Goal: Check status: Check status

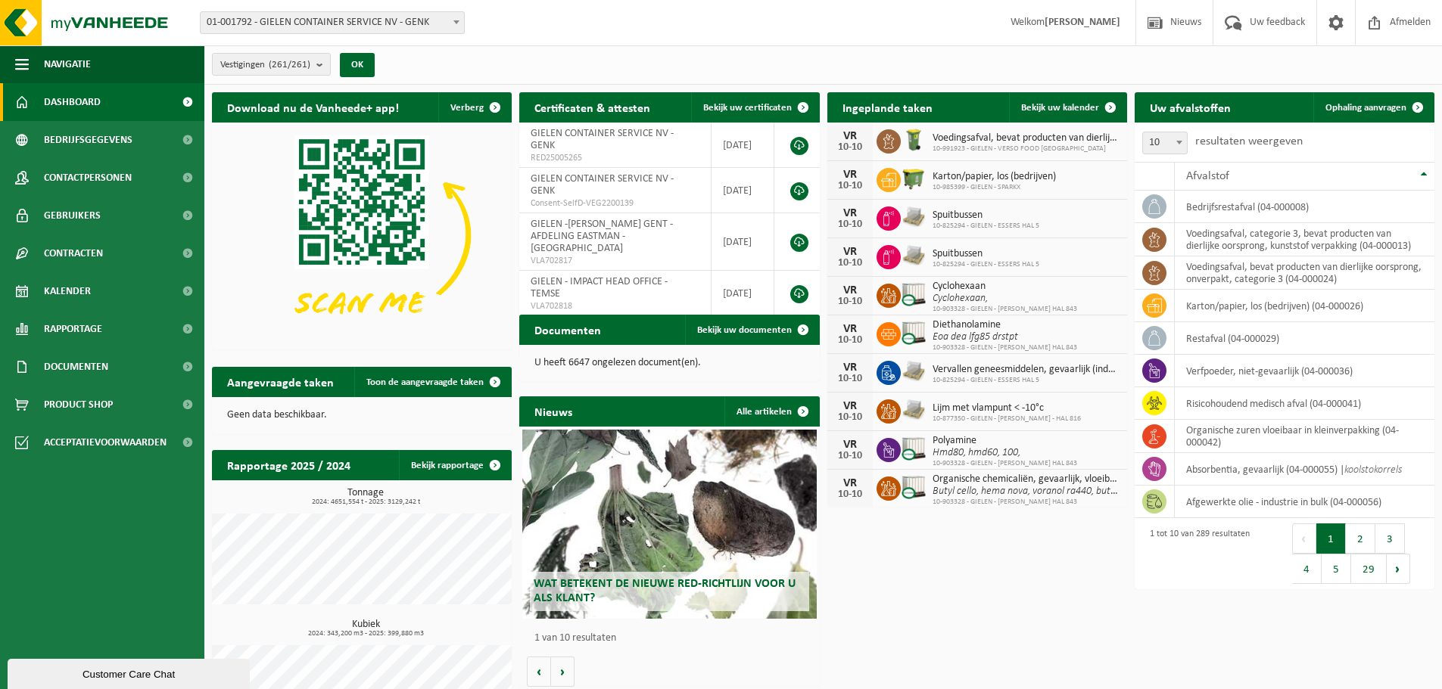
click at [335, 24] on span "01-001792 - GIELEN CONTAINER SERVICE NV - GENK" at bounding box center [332, 22] width 263 height 21
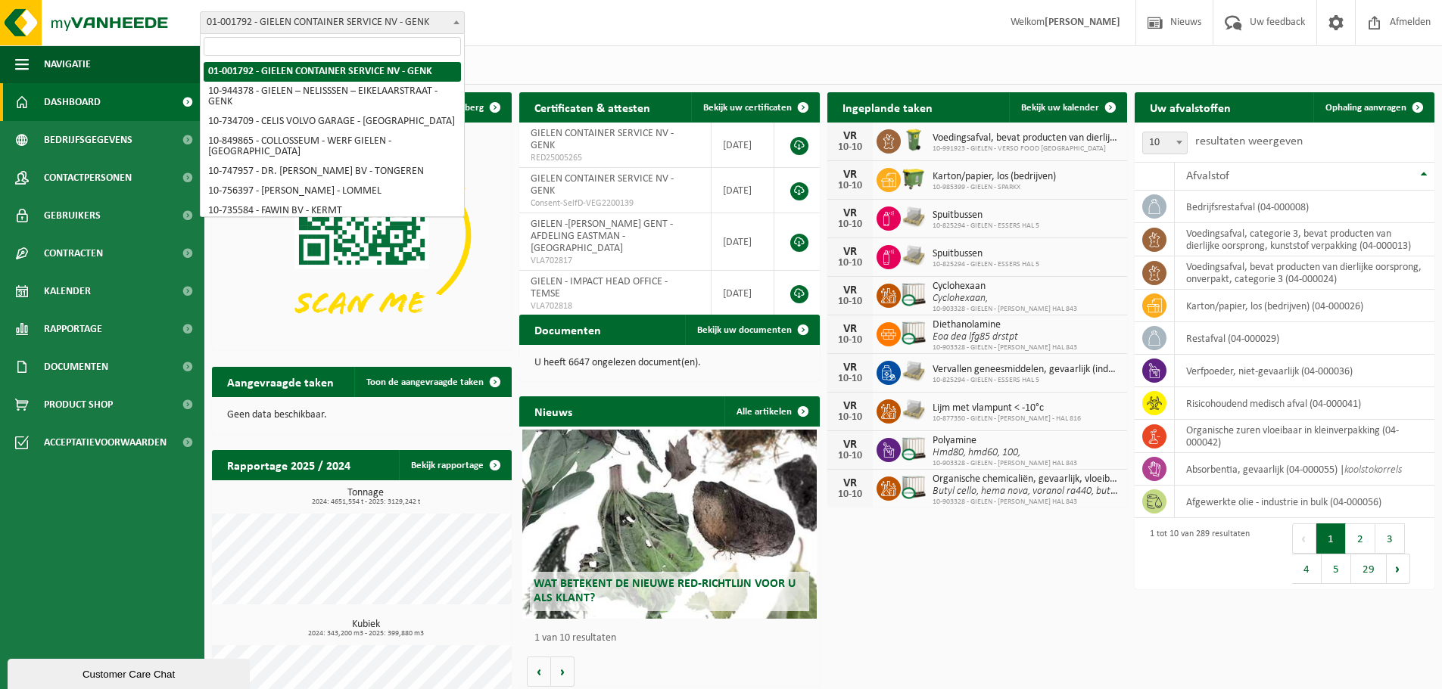
click at [334, 46] on input "search" at bounding box center [332, 46] width 257 height 19
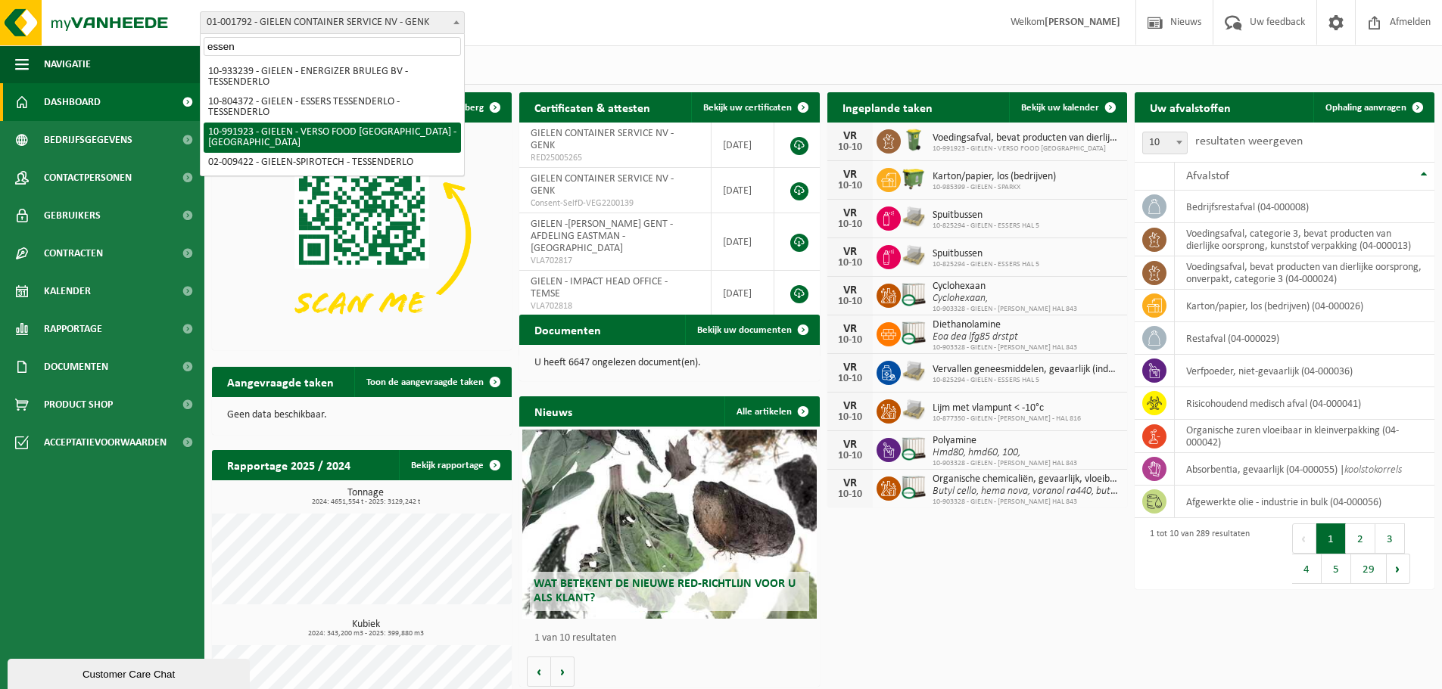
type input "essen"
select select "170006"
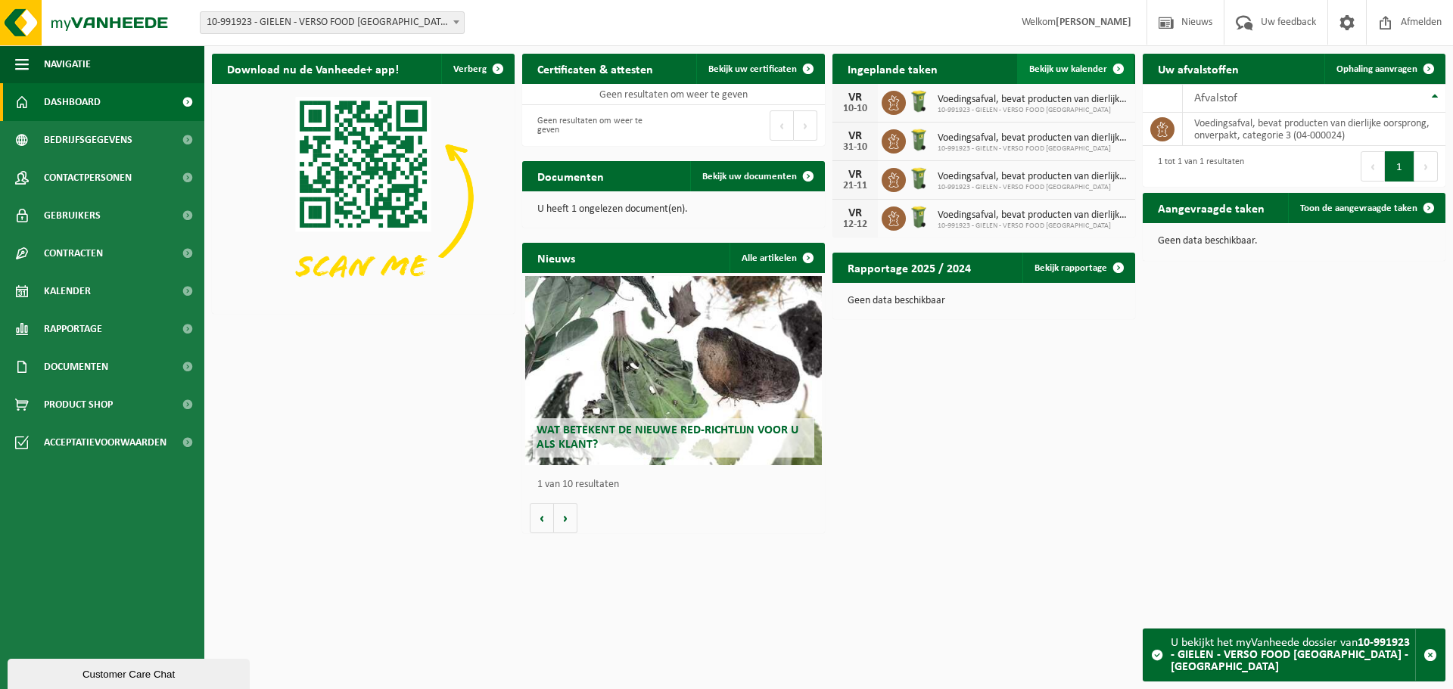
click at [1070, 75] on link "Bekijk uw kalender" at bounding box center [1075, 69] width 117 height 30
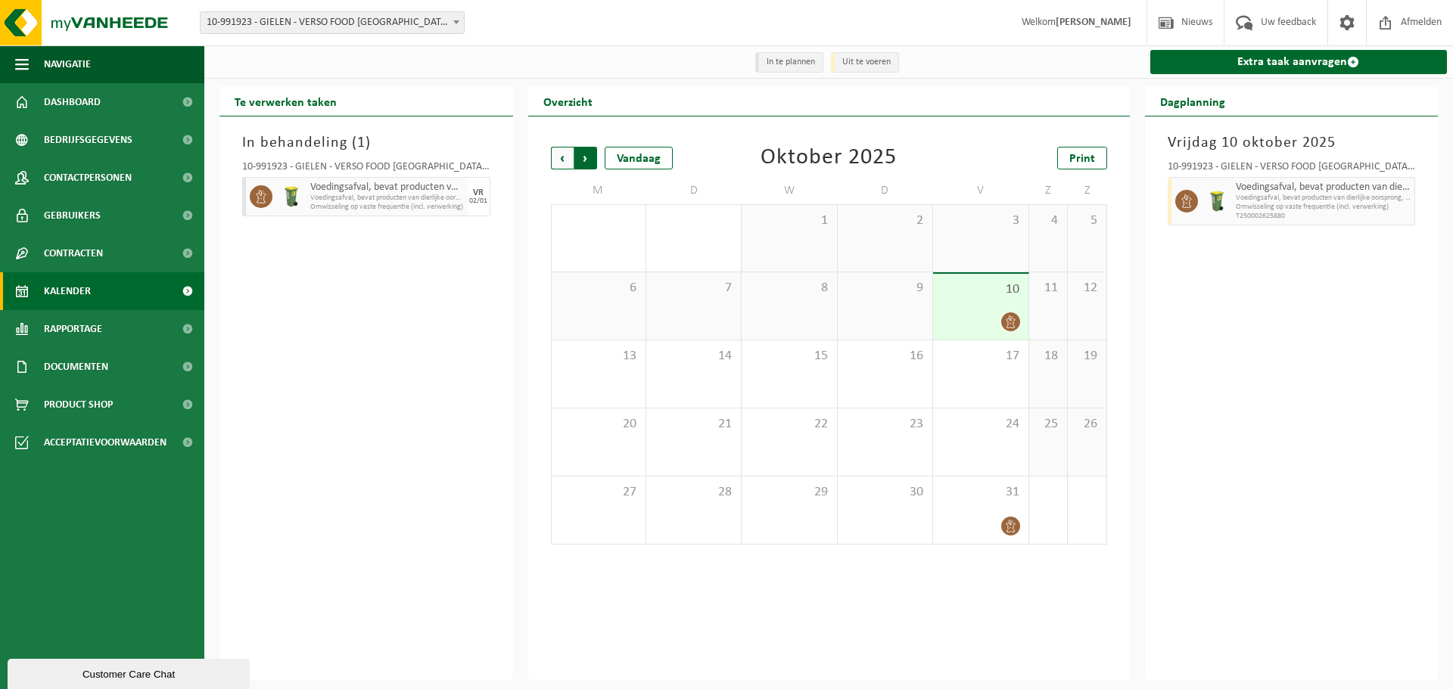
click at [560, 159] on span "Vorige" at bounding box center [562, 158] width 23 height 23
click at [579, 162] on span "Volgende" at bounding box center [585, 158] width 23 height 23
click at [565, 158] on span "Vorige" at bounding box center [562, 158] width 23 height 23
click at [589, 159] on span "Volgende" at bounding box center [585, 158] width 23 height 23
click at [564, 163] on span "Vorige" at bounding box center [562, 158] width 23 height 23
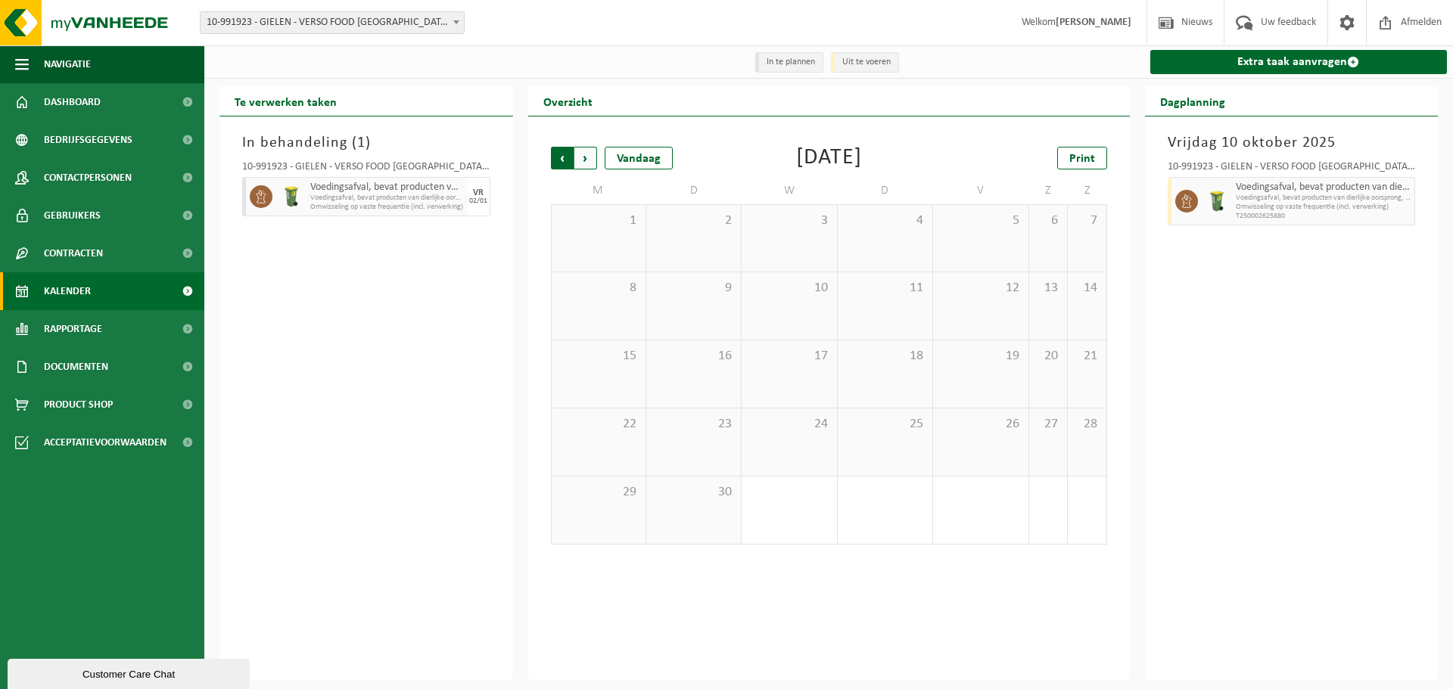
click at [586, 163] on span "Volgende" at bounding box center [585, 158] width 23 height 23
drag, startPoint x: 558, startPoint y: 157, endPoint x: 589, endPoint y: 176, distance: 35.9
click at [558, 157] on span "Vorige" at bounding box center [562, 158] width 23 height 23
click at [568, 162] on span "Vorige" at bounding box center [562, 158] width 23 height 23
click at [589, 160] on span "Volgende" at bounding box center [585, 158] width 23 height 23
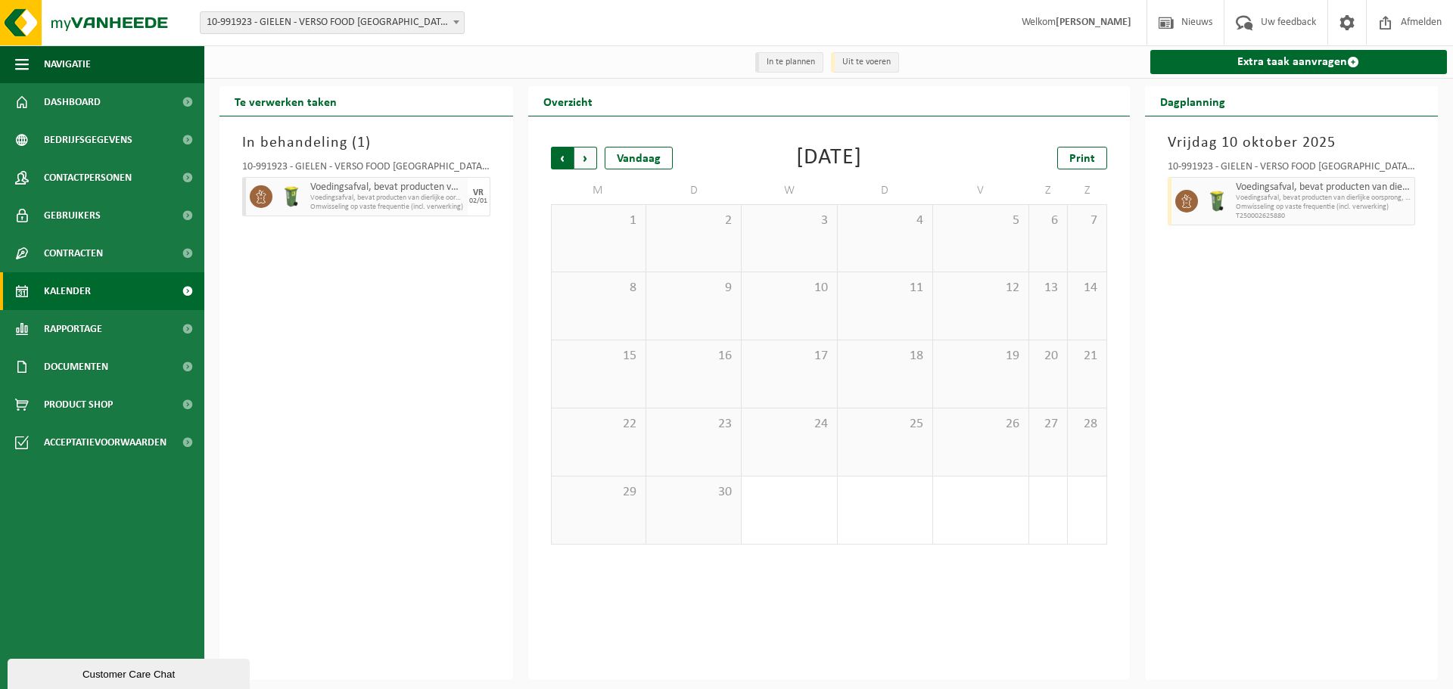
click at [586, 160] on span "Volgende" at bounding box center [585, 158] width 23 height 23
click at [560, 160] on span "Vorige" at bounding box center [562, 158] width 23 height 23
click at [584, 157] on span "Volgende" at bounding box center [585, 158] width 23 height 23
click at [565, 159] on span "Vorige" at bounding box center [562, 158] width 23 height 23
click at [587, 160] on span "Volgende" at bounding box center [585, 158] width 23 height 23
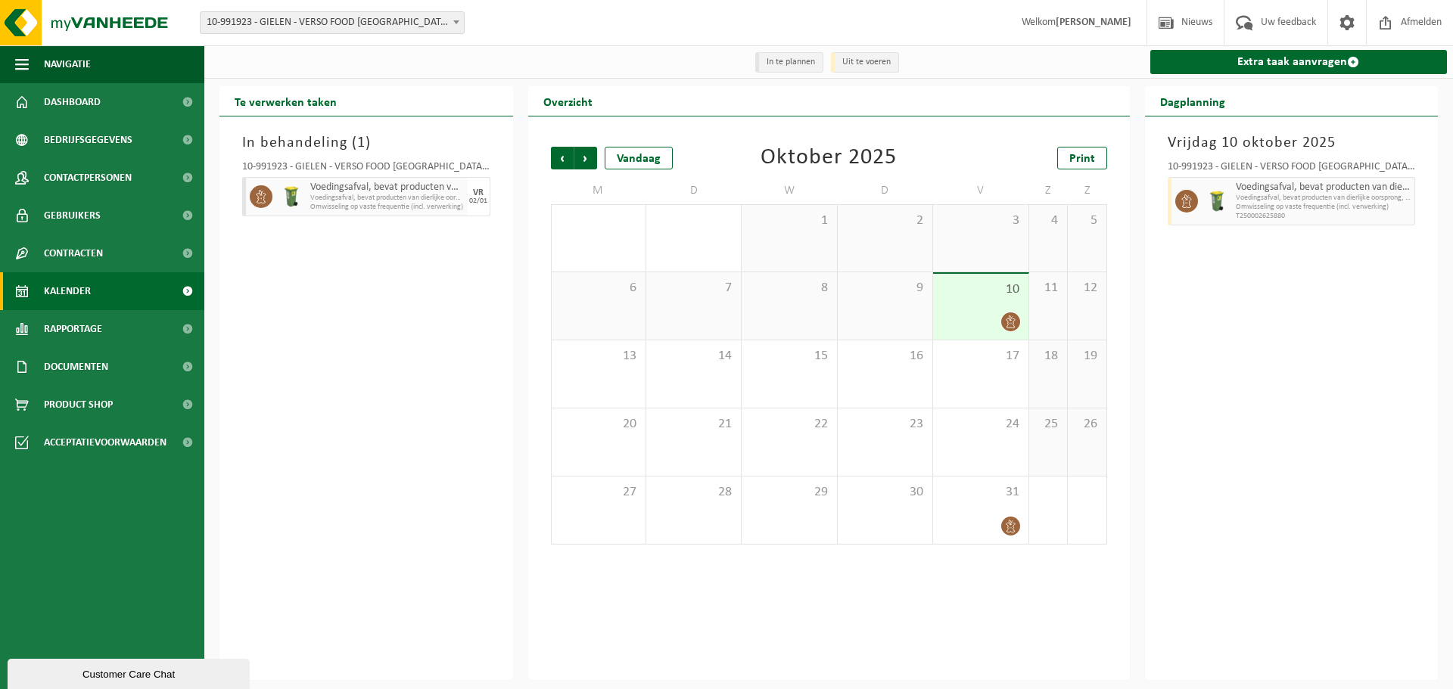
click at [412, 17] on span "10-991923 - GIELEN - VERSO FOOD [GEOGRAPHIC_DATA] - [GEOGRAPHIC_DATA]" at bounding box center [332, 22] width 263 height 21
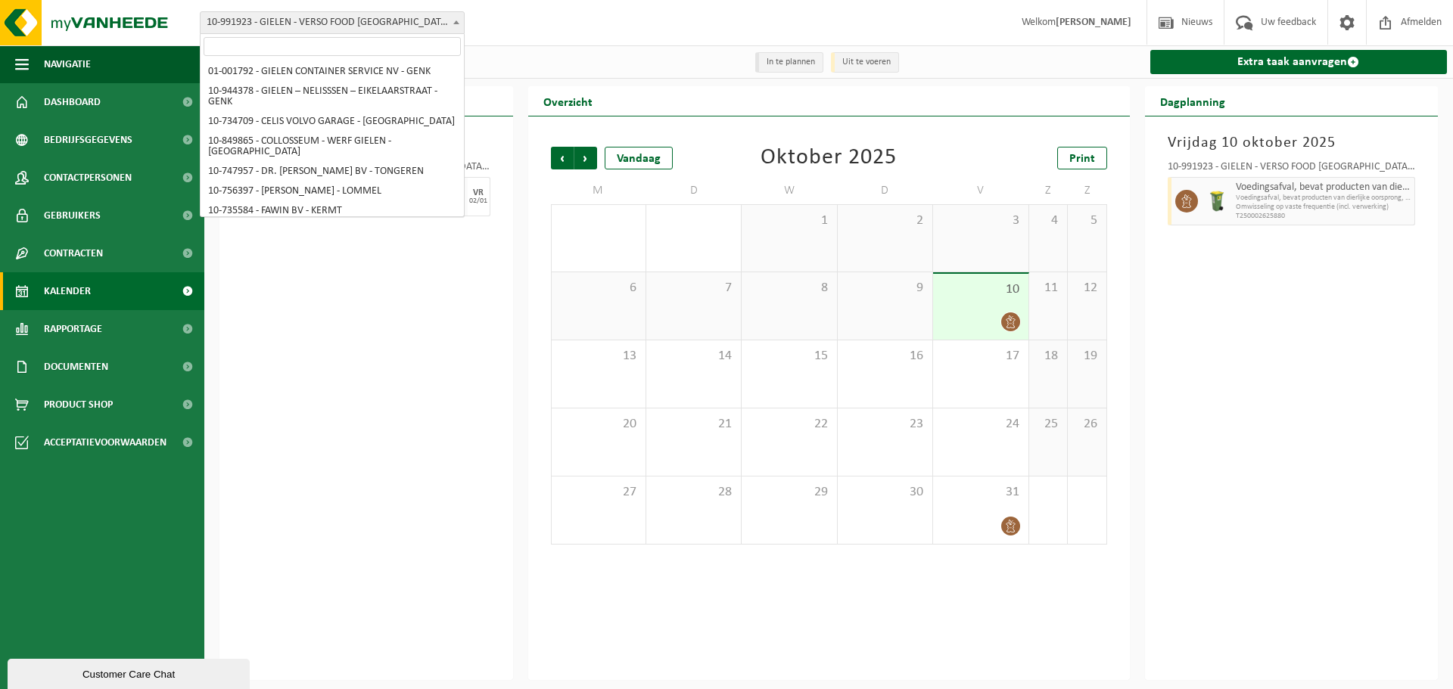
scroll to position [5015, 0]
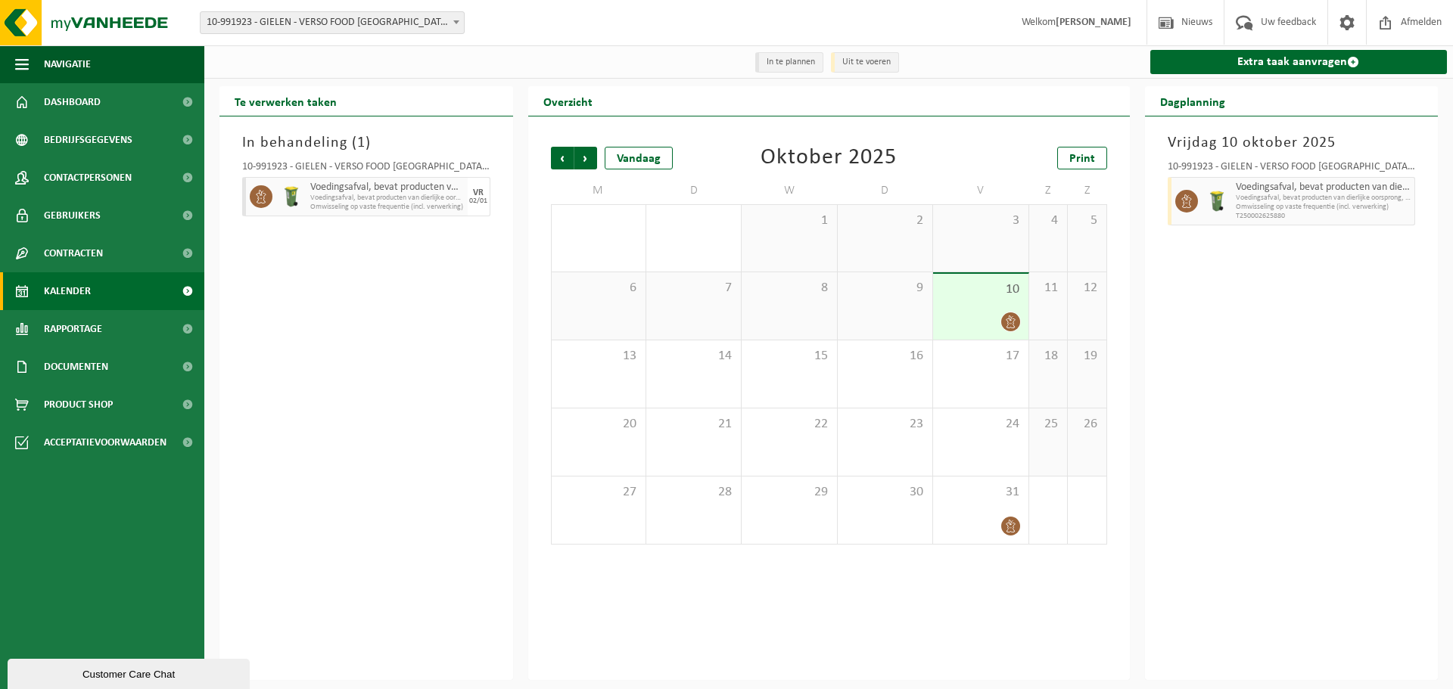
click at [618, 21] on div "Vestiging: 01-001792 - GIELEN CONTAINER SERVICE NV - GENK 10-944378 - GIELEN – …" at bounding box center [726, 23] width 1453 height 46
